Goal: Task Accomplishment & Management: Use online tool/utility

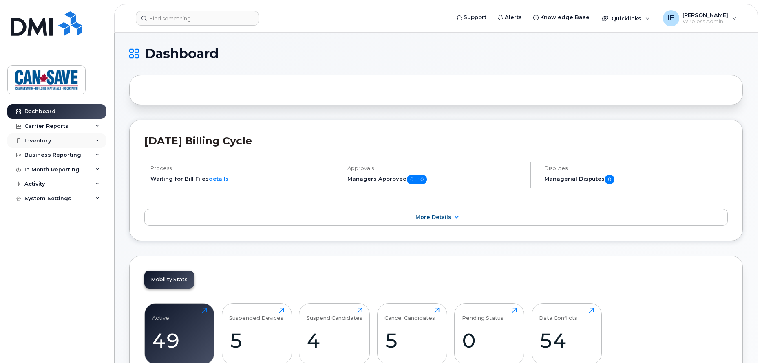
click at [58, 140] on div "Inventory" at bounding box center [56, 141] width 99 height 15
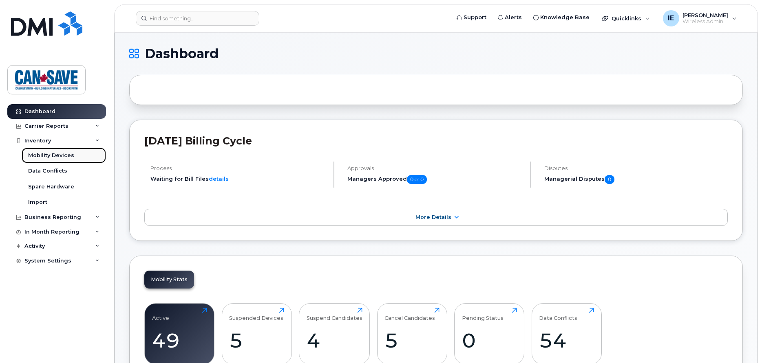
click at [57, 157] on div "Mobility Devices" at bounding box center [51, 155] width 46 height 7
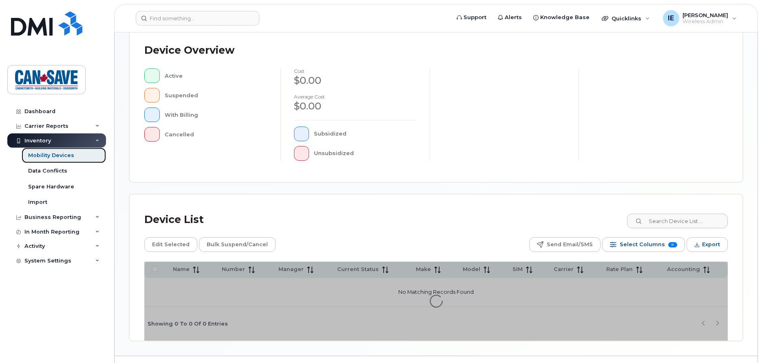
scroll to position [197, 0]
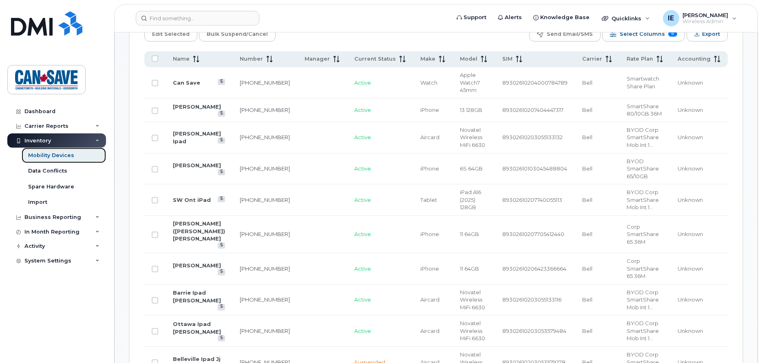
scroll to position [426, 0]
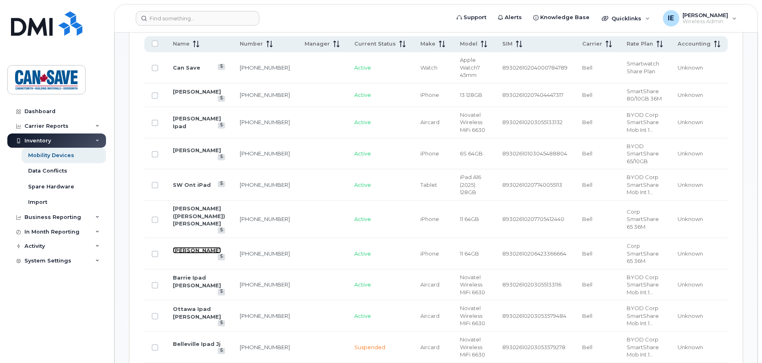
click at [185, 247] on link "[PERSON_NAME]" at bounding box center [197, 250] width 48 height 7
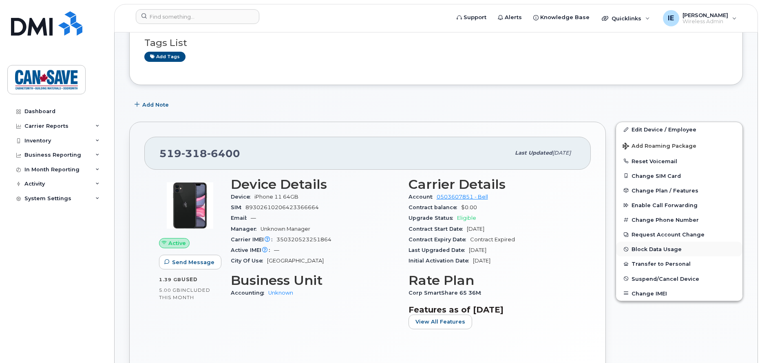
scroll to position [83, 0]
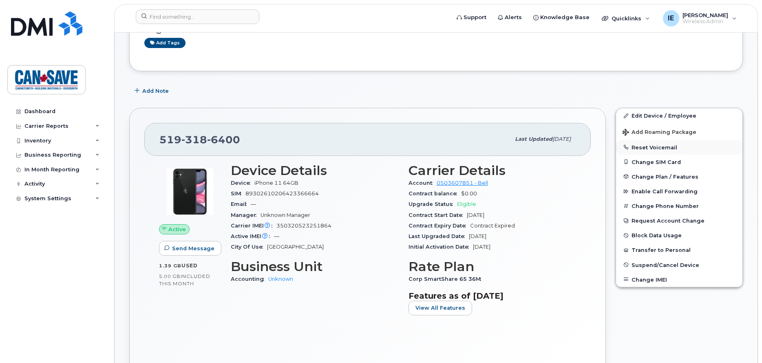
click at [656, 146] on button "Reset Voicemail" at bounding box center [679, 147] width 126 height 15
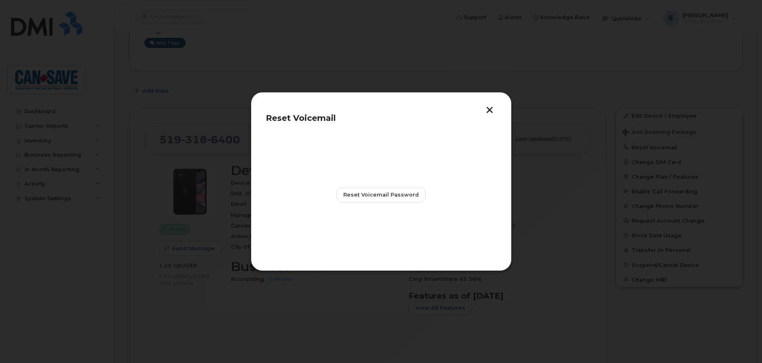
click at [489, 110] on button "button" at bounding box center [489, 111] width 12 height 9
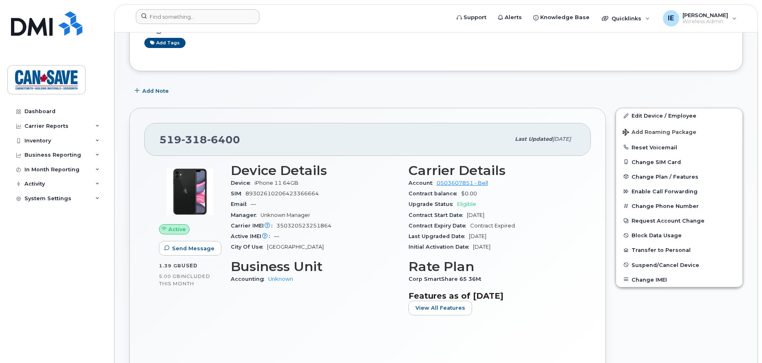
click at [430, 26] on div at bounding box center [289, 18] width 321 height 18
click at [575, 15] on span "Knowledge Base" at bounding box center [564, 17] width 49 height 8
click at [641, 17] on span "Quicklinks" at bounding box center [626, 18] width 30 height 7
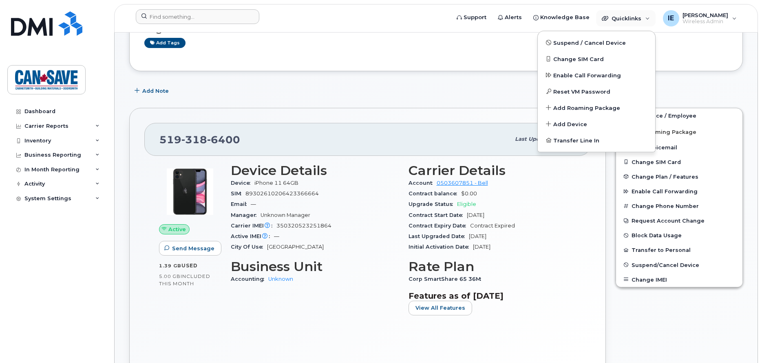
click at [401, 16] on form at bounding box center [290, 16] width 308 height 15
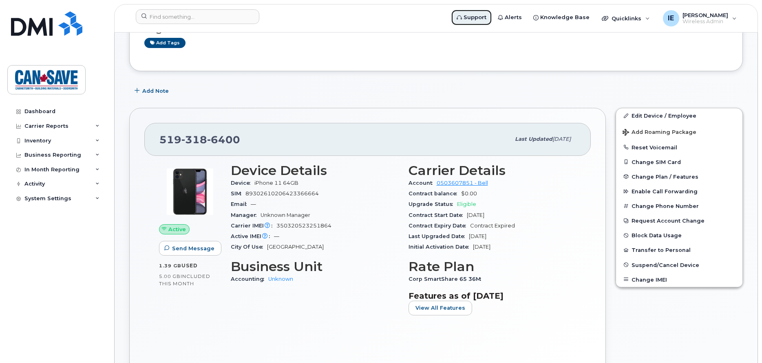
click at [481, 19] on span "Support" at bounding box center [474, 17] width 23 height 8
click at [652, 147] on button "Reset Voicemail" at bounding box center [679, 147] width 126 height 15
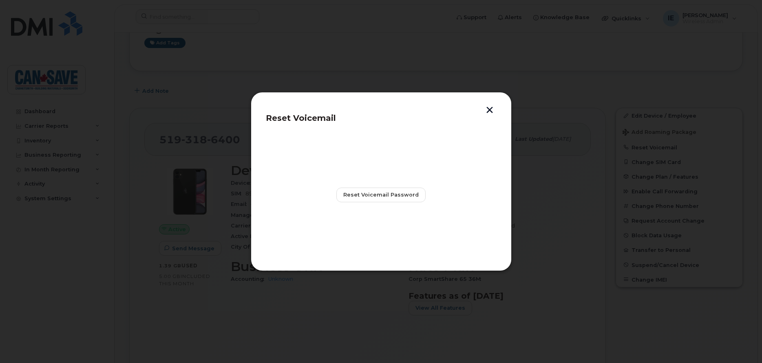
click at [492, 110] on button "button" at bounding box center [489, 111] width 12 height 9
